Goal: Task Accomplishment & Management: Complete application form

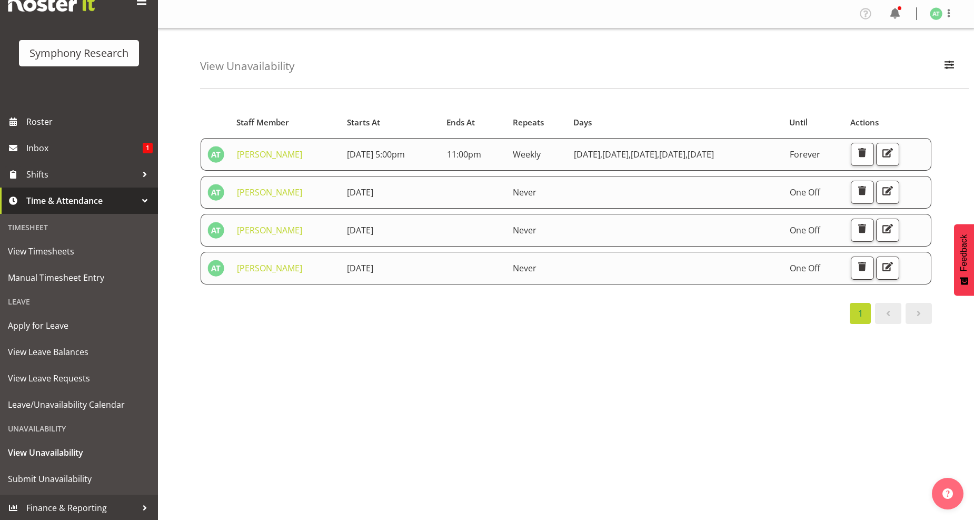
scroll to position [7, 0]
click at [44, 449] on span "View Unavailability" at bounding box center [79, 453] width 142 height 16
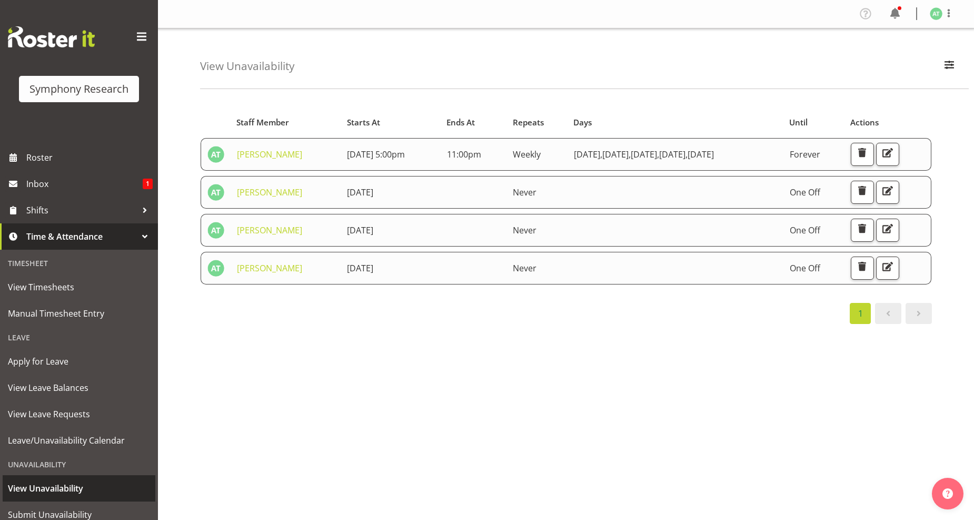
scroll to position [36, 0]
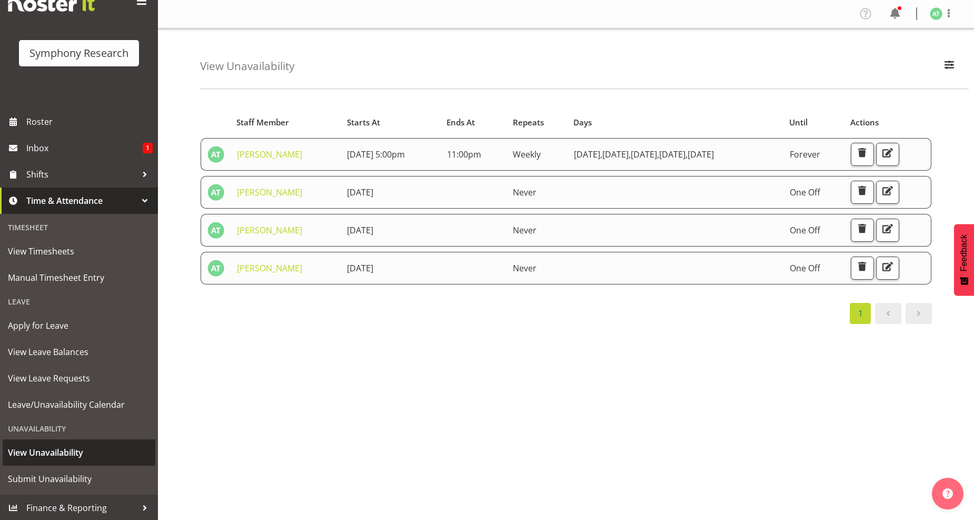
click at [58, 445] on span "View Unavailability" at bounding box center [79, 453] width 142 height 16
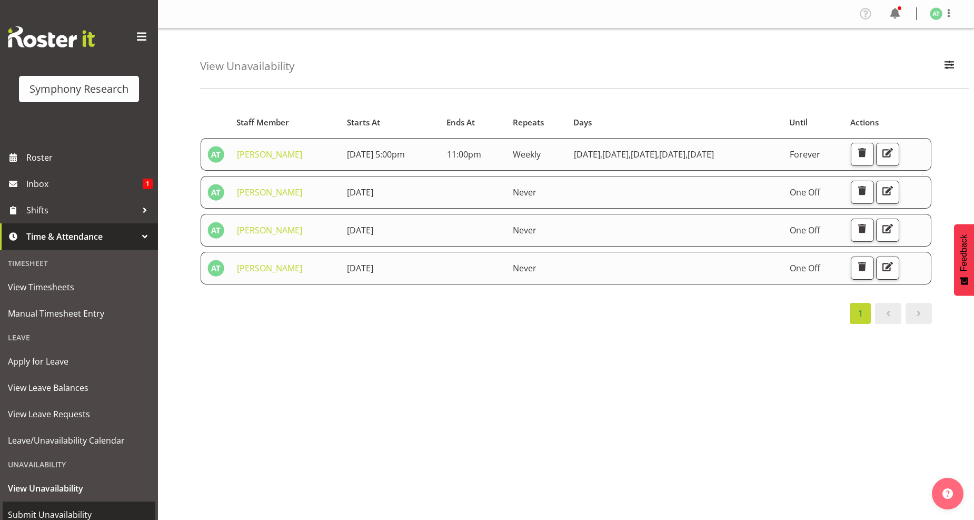
scroll to position [36, 0]
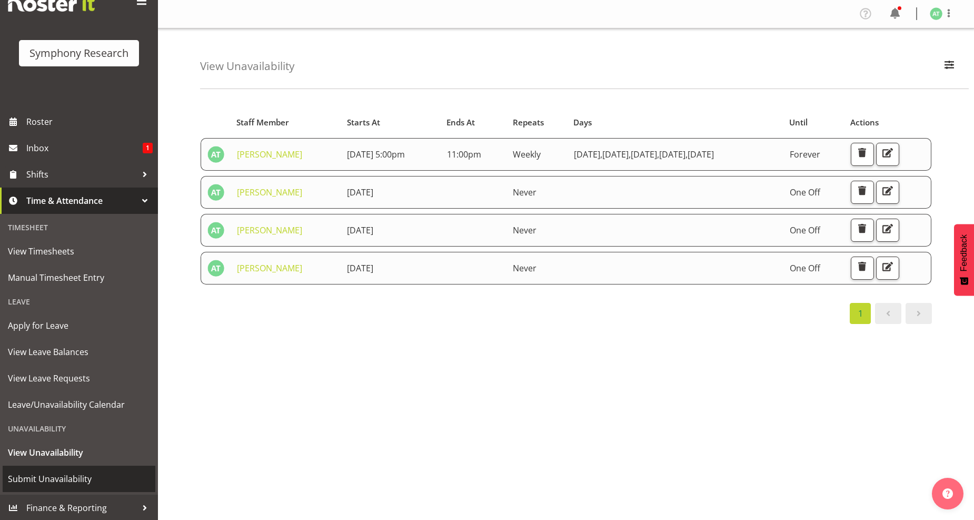
click at [43, 475] on span "Submit Unavailability" at bounding box center [79, 479] width 142 height 16
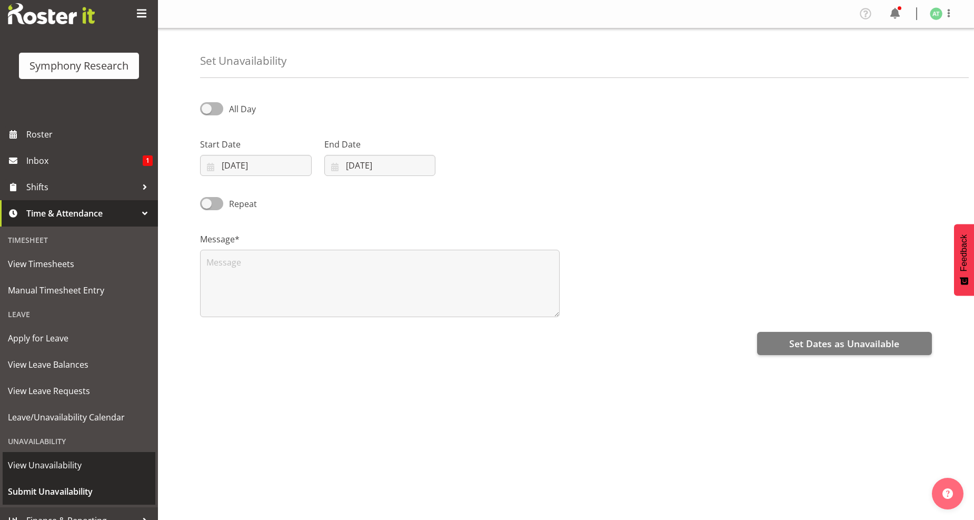
scroll to position [36, 0]
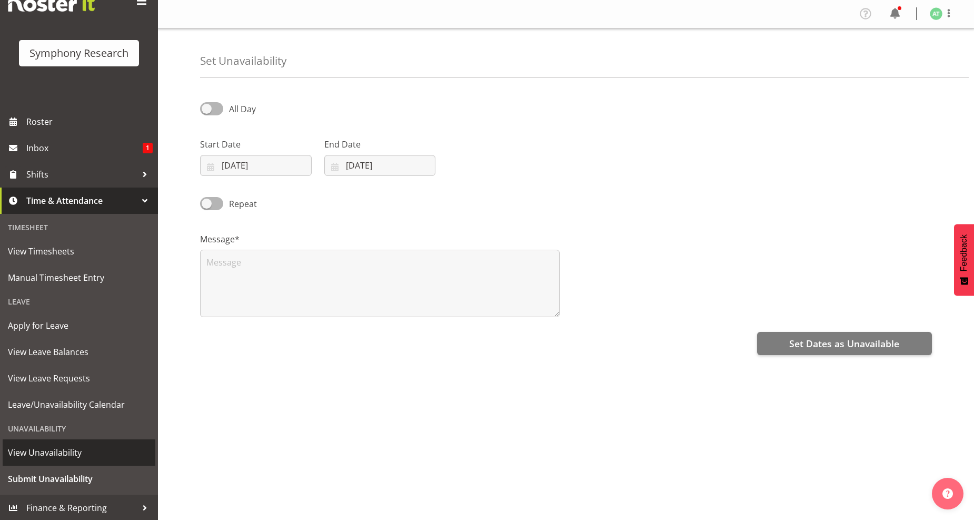
click at [46, 448] on span "View Unavailability" at bounding box center [79, 453] width 142 height 16
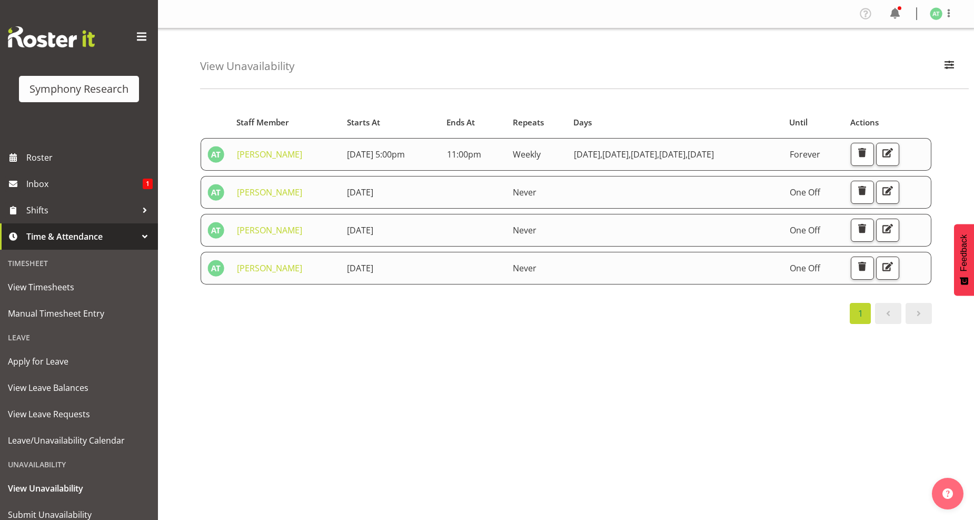
scroll to position [36, 0]
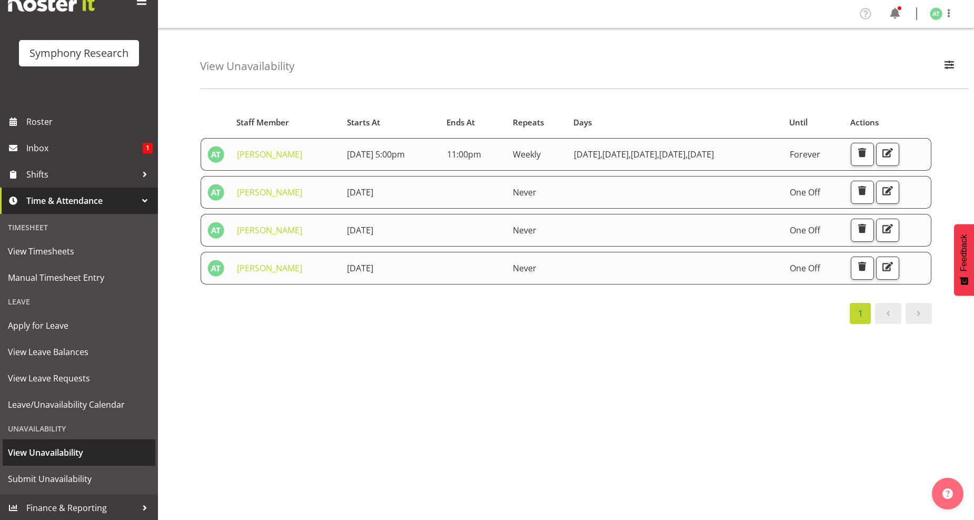
click at [66, 454] on span "View Unavailability" at bounding box center [79, 453] width 142 height 16
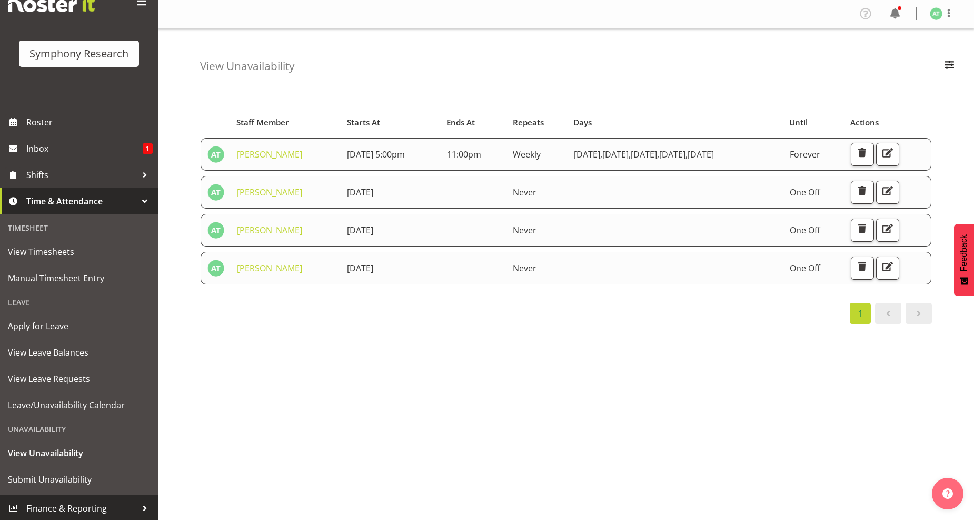
scroll to position [36, 0]
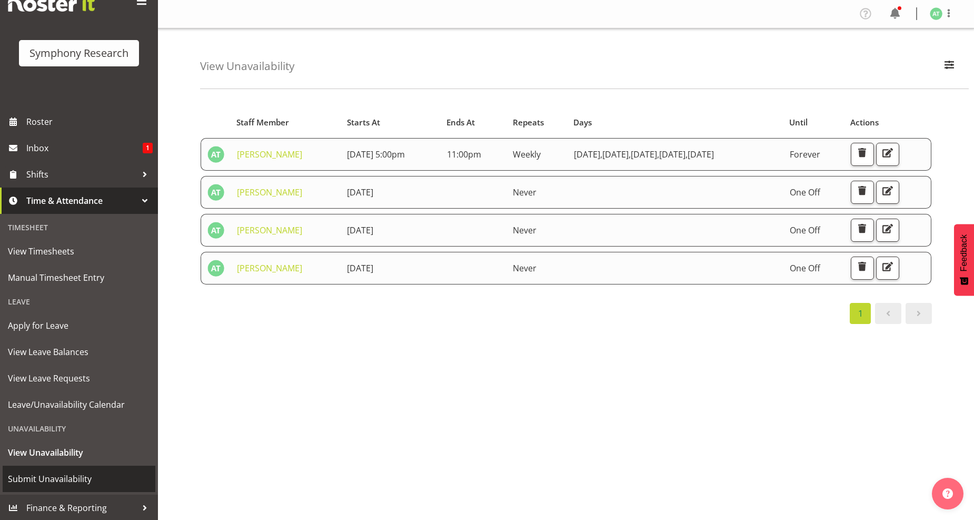
click at [55, 479] on span "Submit Unavailability" at bounding box center [79, 479] width 142 height 16
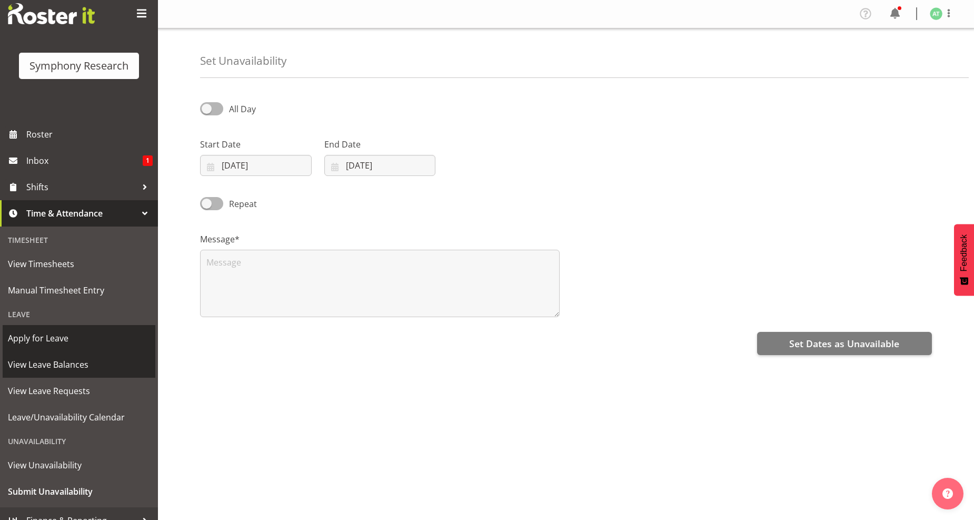
scroll to position [36, 0]
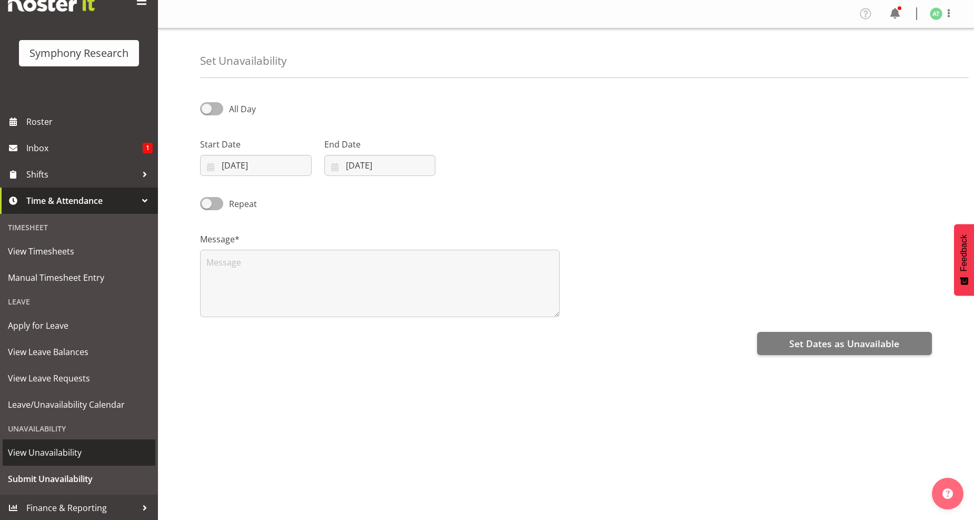
click at [48, 453] on span "View Unavailability" at bounding box center [79, 453] width 142 height 16
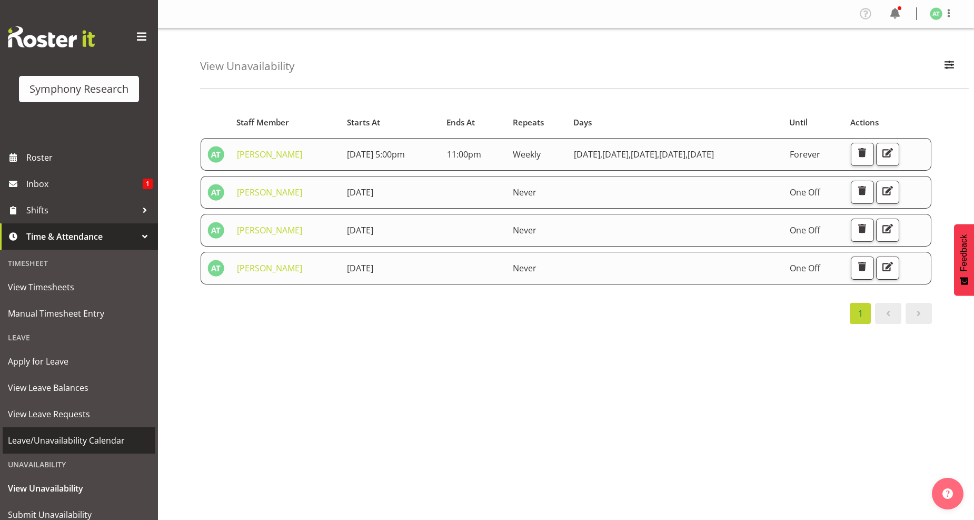
scroll to position [36, 0]
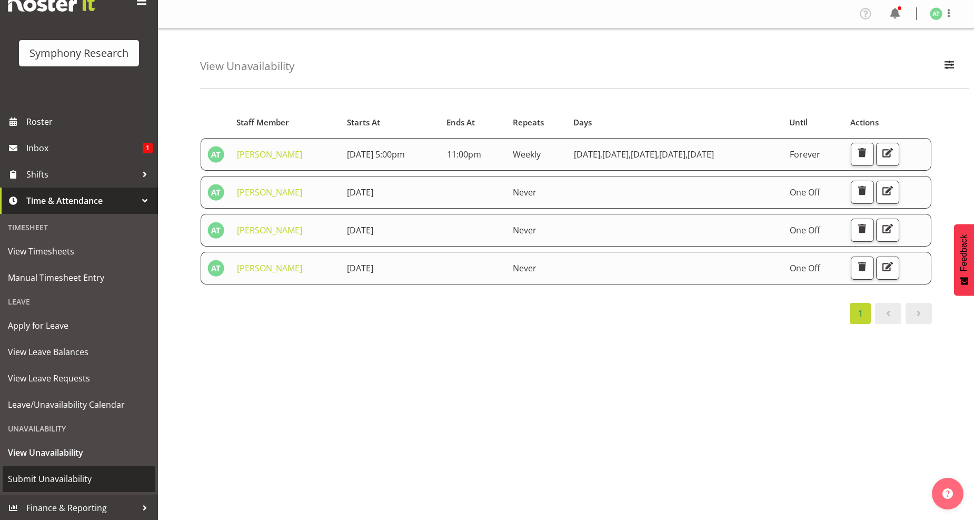
click at [43, 477] on span "Submit Unavailability" at bounding box center [79, 479] width 142 height 16
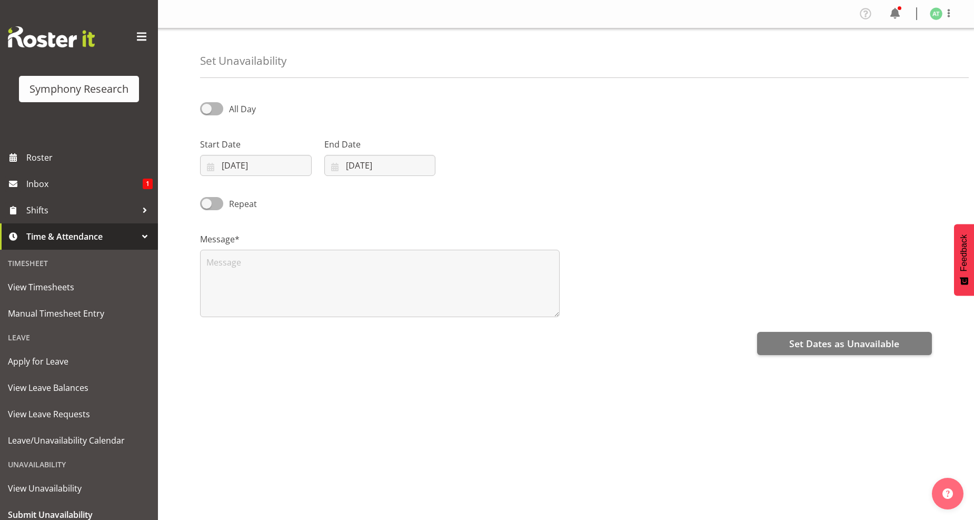
select select "7"
select select "2025"
click at [242, 164] on input "[DATE]" at bounding box center [256, 165] width 112 height 21
click at [346, 197] on span at bounding box center [348, 196] width 11 height 13
select select "8"
